Goal: Task Accomplishment & Management: Use online tool/utility

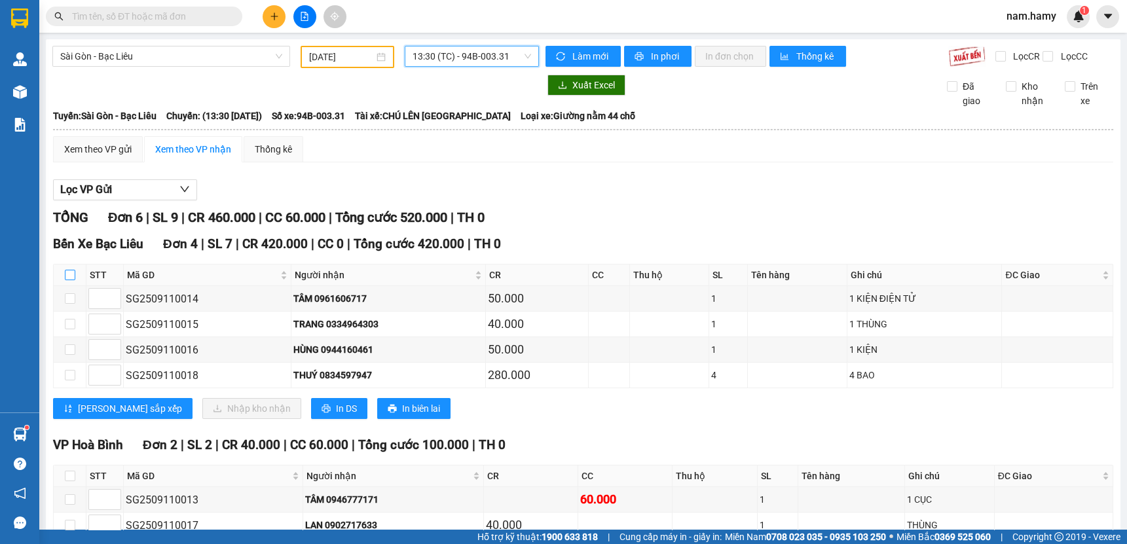
click at [69, 280] on input "checkbox" at bounding box center [70, 275] width 10 height 10
checkbox input "true"
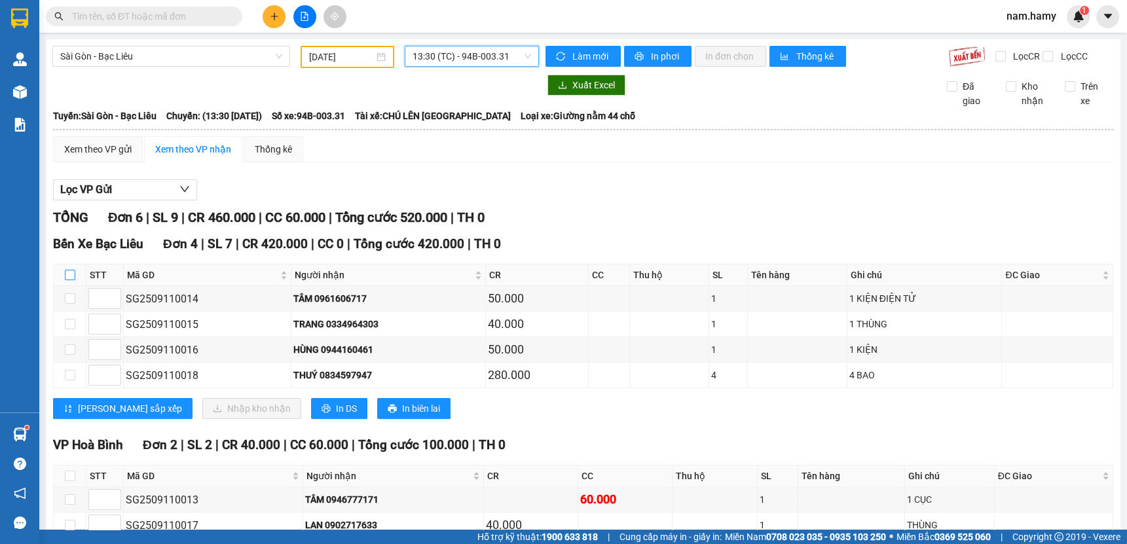
checkbox input "true"
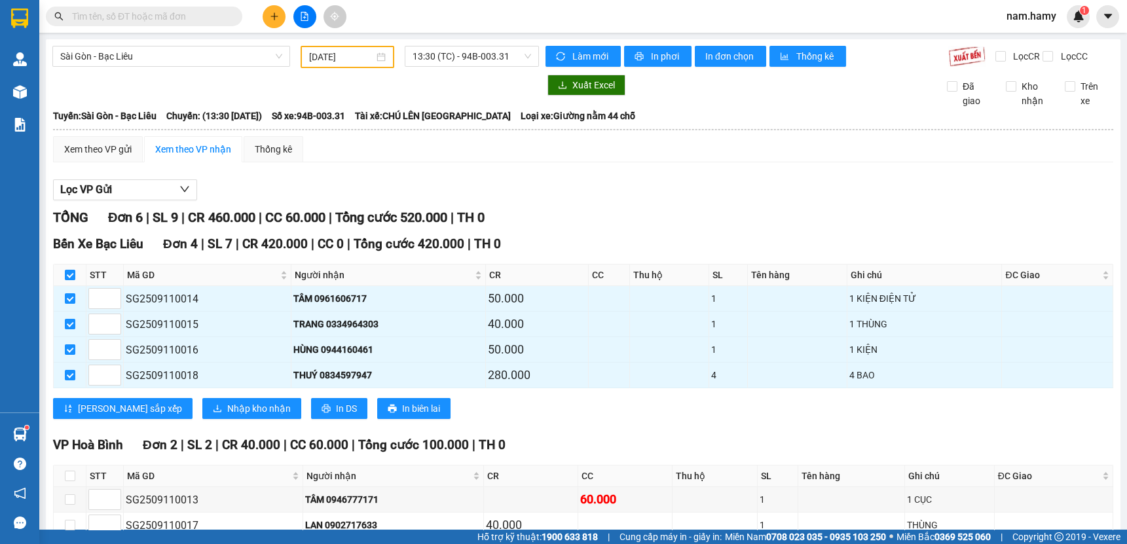
click at [378, 58] on div "[DATE]" at bounding box center [347, 57] width 76 height 14
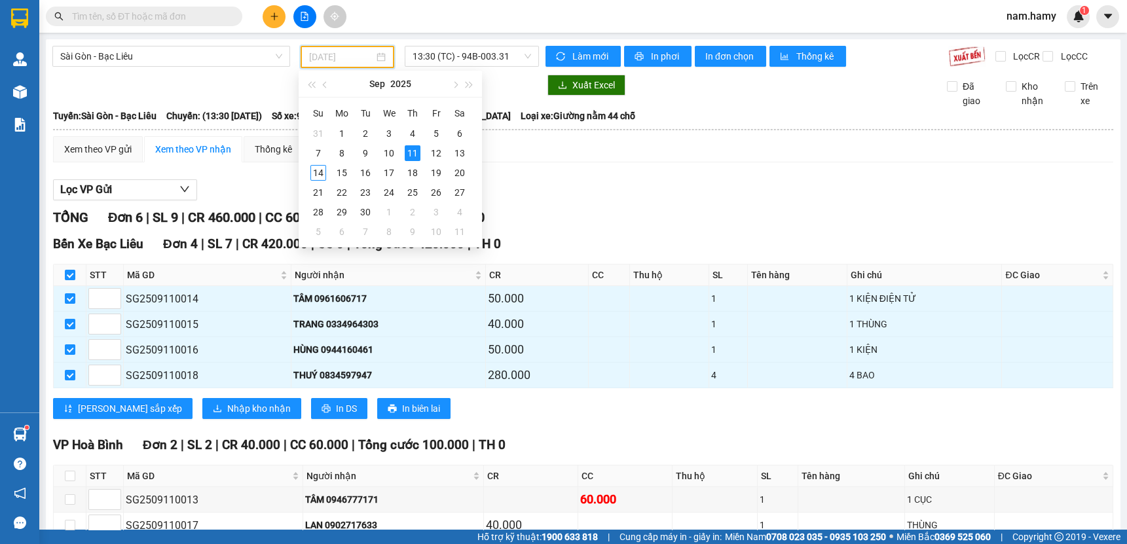
click at [412, 149] on div "11" at bounding box center [413, 153] width 16 height 16
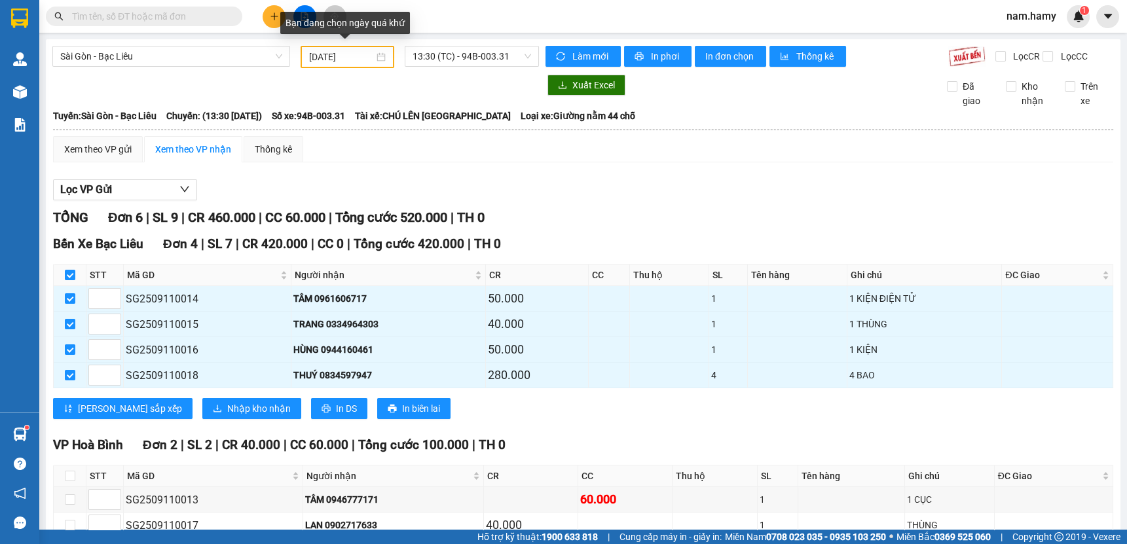
click at [373, 55] on div "[DATE]" at bounding box center [347, 57] width 76 height 14
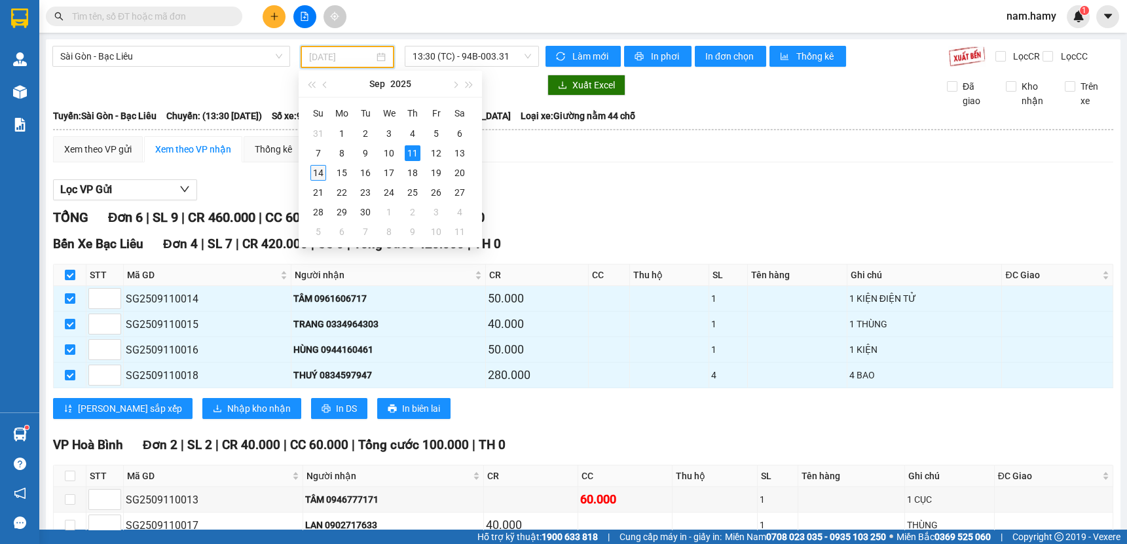
click at [310, 167] on div "14" at bounding box center [318, 173] width 16 height 16
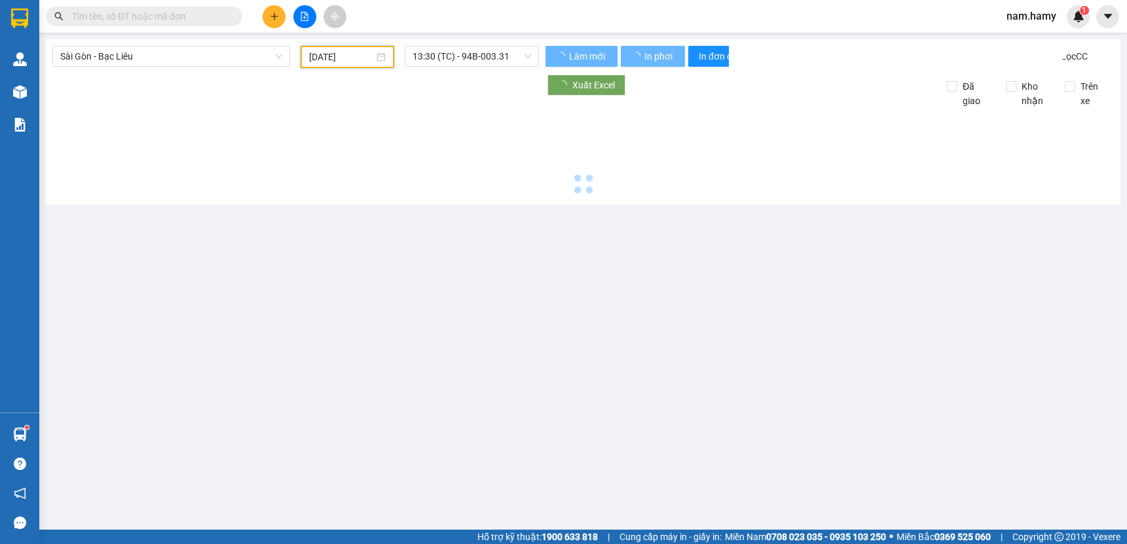
type input "[DATE]"
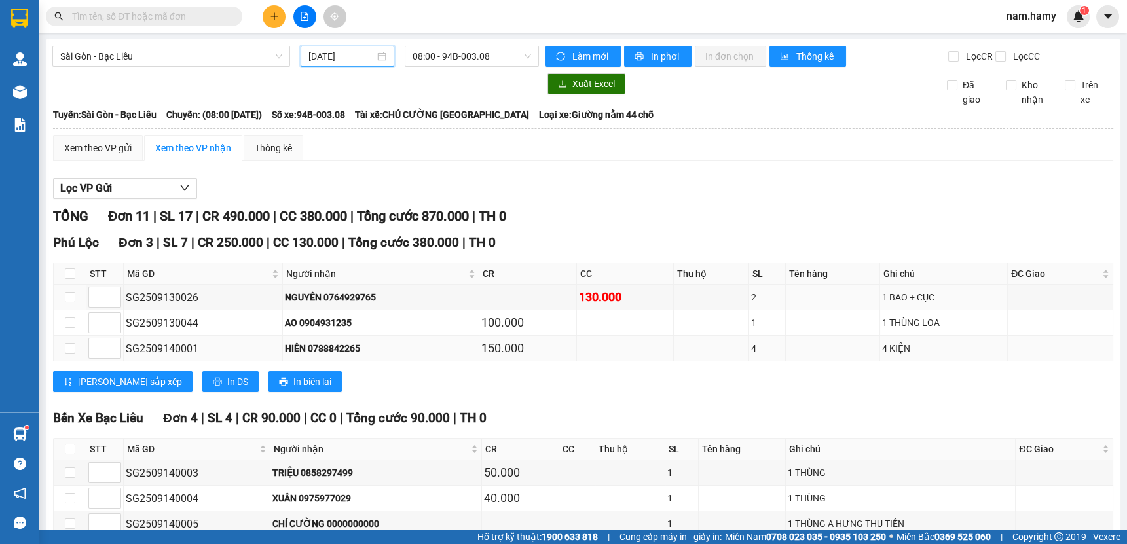
scroll to position [118, 0]
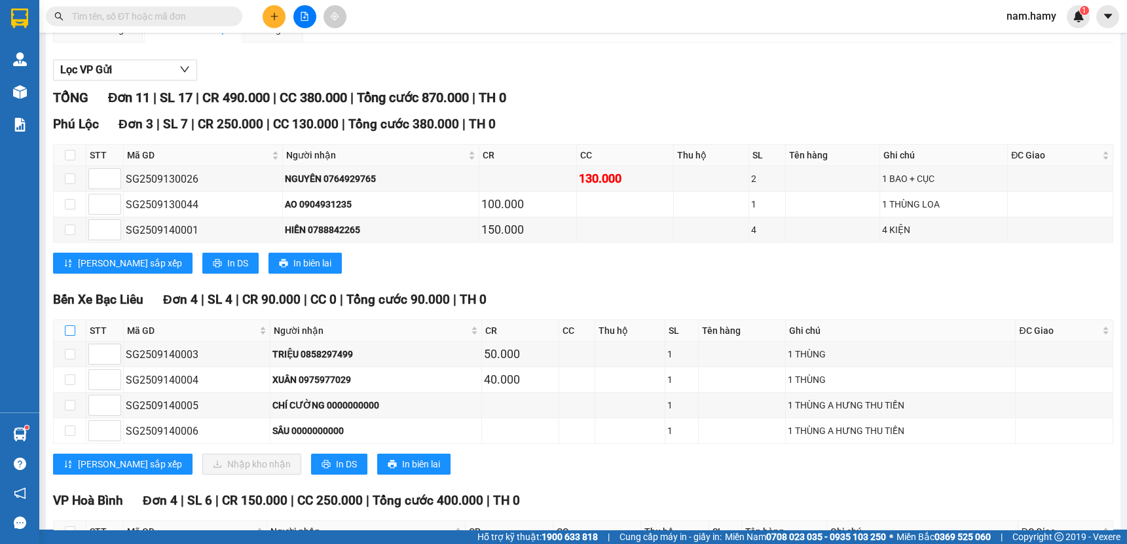
click at [73, 336] on input "checkbox" at bounding box center [70, 330] width 10 height 10
checkbox input "true"
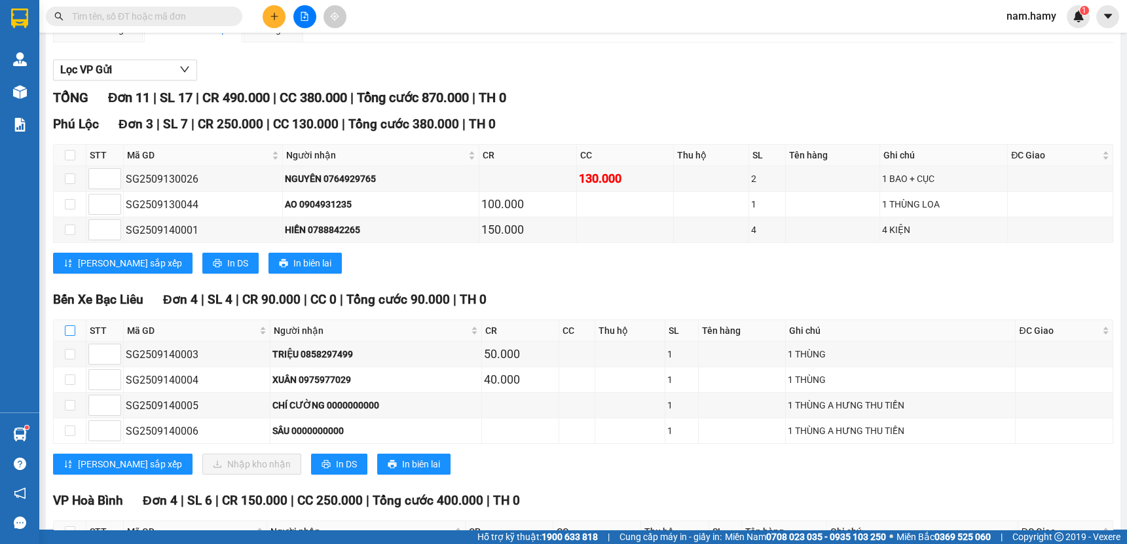
checkbox input "true"
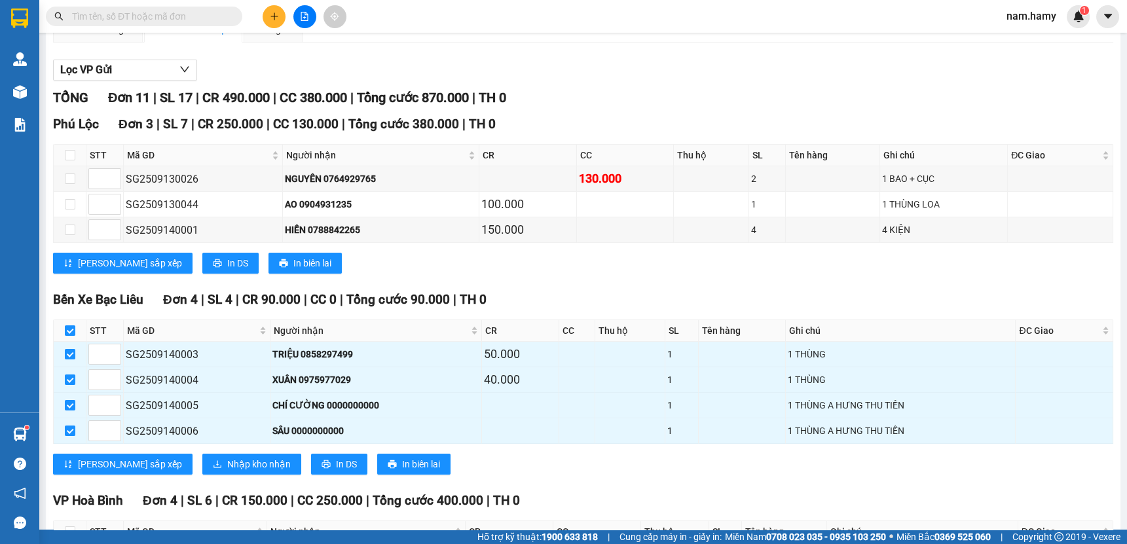
scroll to position [0, 0]
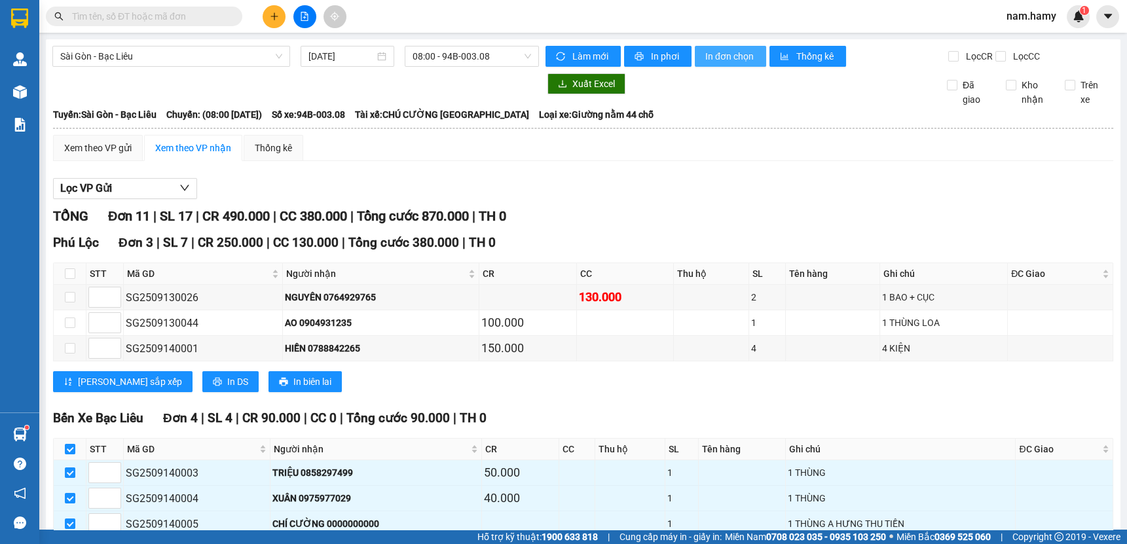
click at [724, 50] on span "In đơn chọn" at bounding box center [730, 56] width 50 height 14
click at [516, 247] on div "Phú Lộc Đơn 3 | SL 7 | CR 250.000 | CC 130.000 | Tổng cước 380.000 | TH 0" at bounding box center [583, 243] width 1060 height 20
